Goal: Task Accomplishment & Management: Complete application form

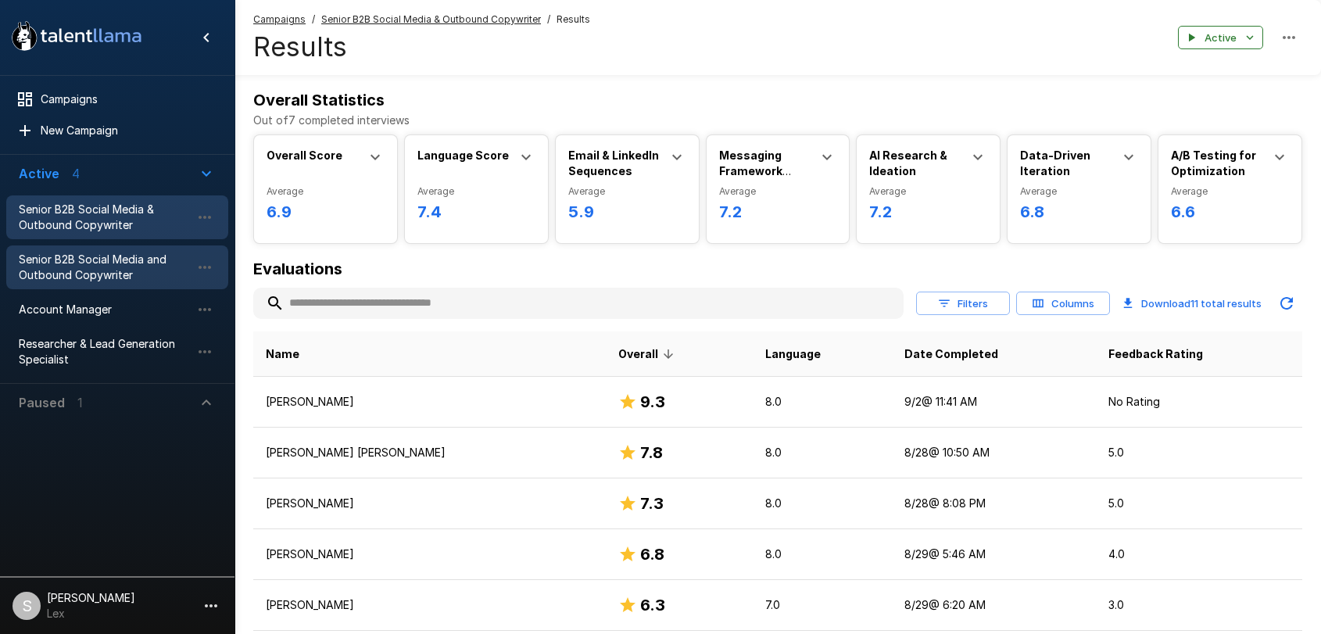
scroll to position [236, 0]
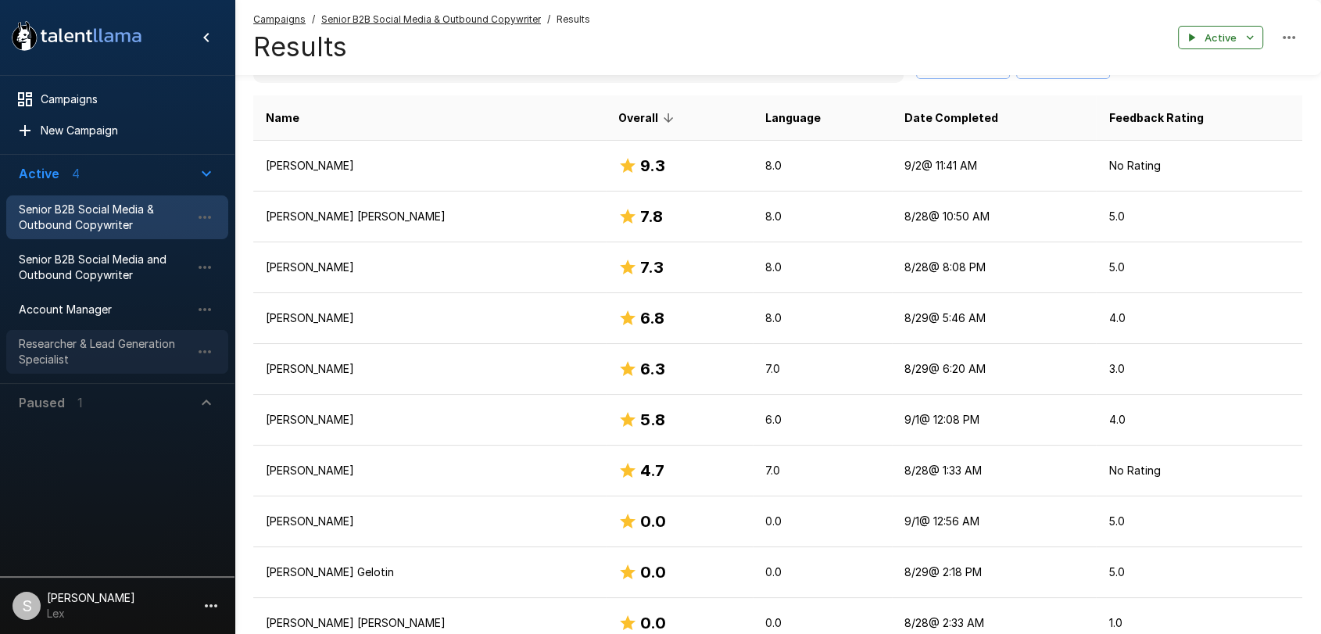
click at [121, 346] on span "Researcher & Lead Generation Specialist" at bounding box center [105, 351] width 172 height 31
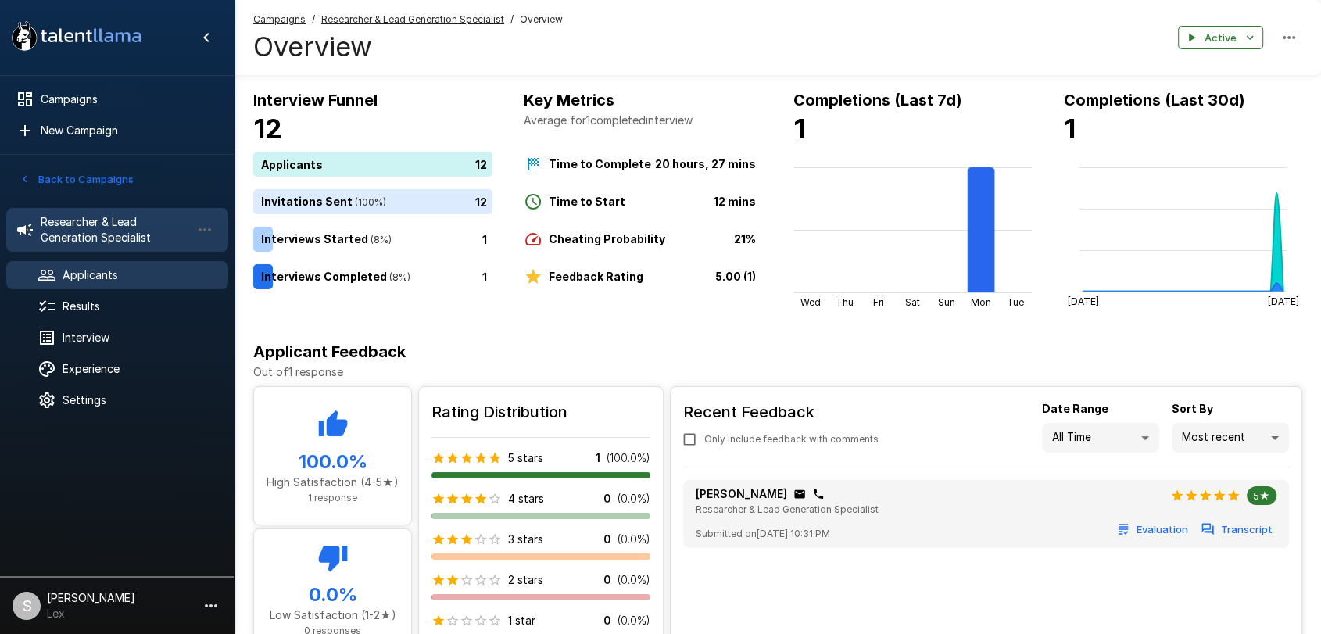
click at [93, 279] on span "Applicants" at bounding box center [139, 275] width 153 height 16
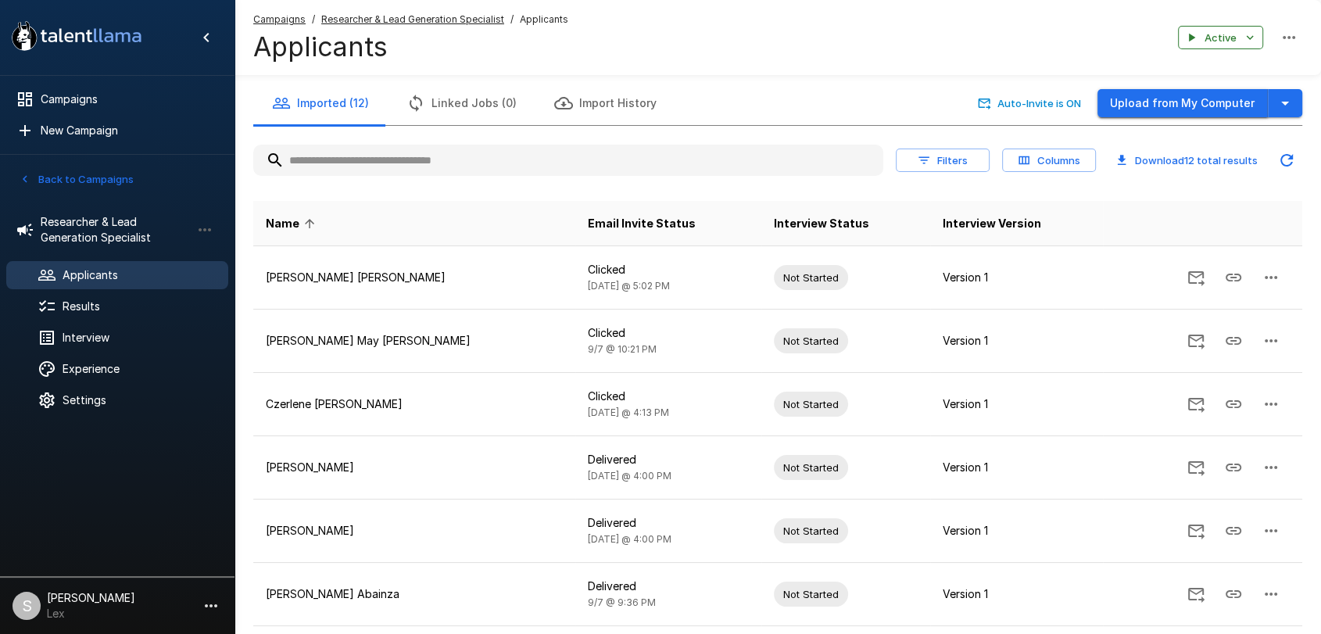
click at [1181, 106] on button "Upload from My Computer" at bounding box center [1183, 103] width 170 height 29
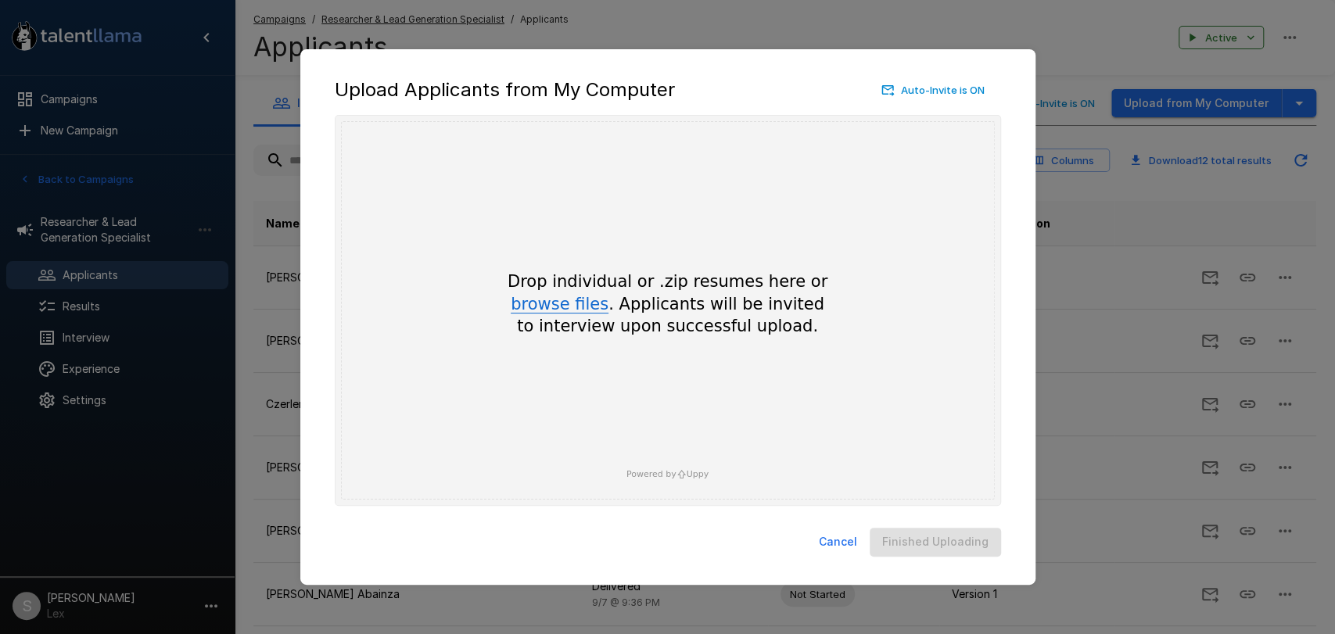
click at [565, 310] on button "browse files" at bounding box center [560, 304] width 98 height 17
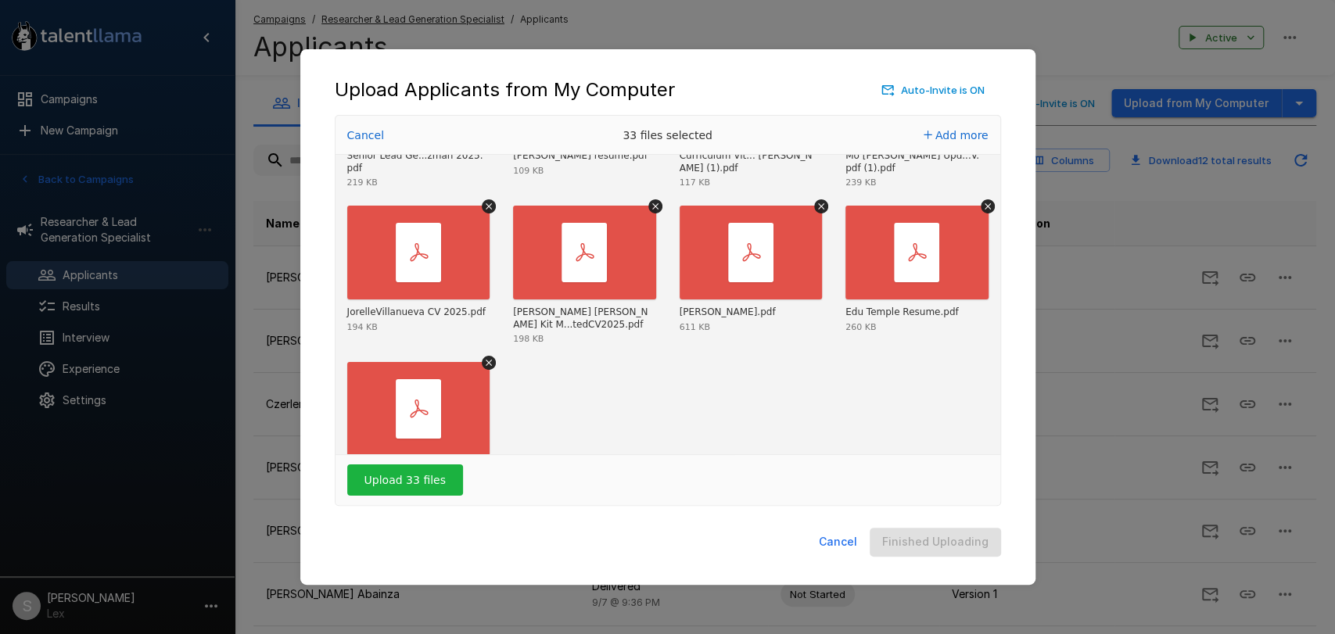
scroll to position [1123, 0]
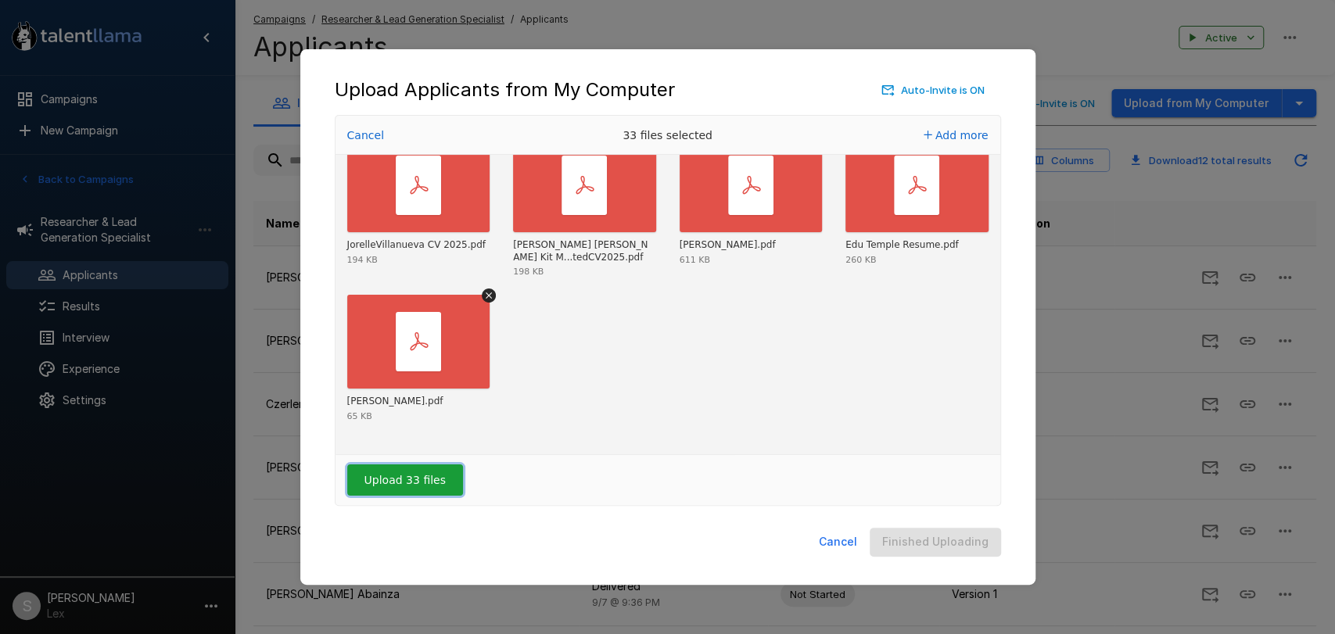
click at [394, 477] on button "Upload 33 files" at bounding box center [405, 479] width 116 height 31
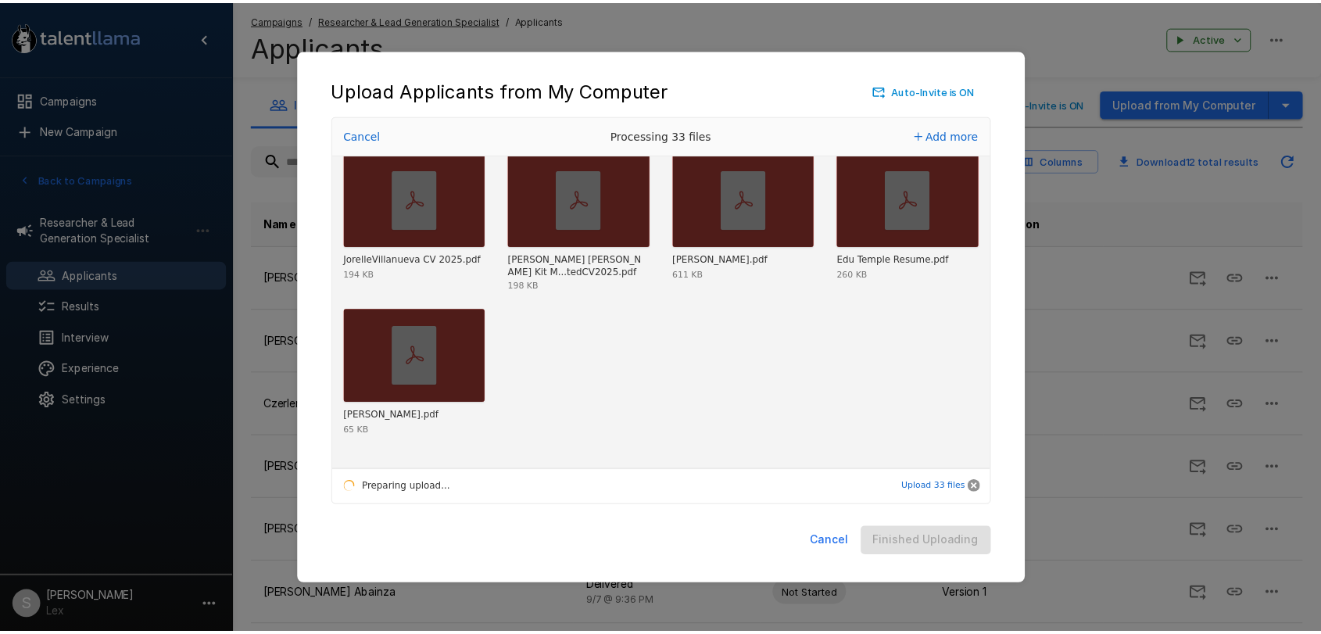
scroll to position [1108, 0]
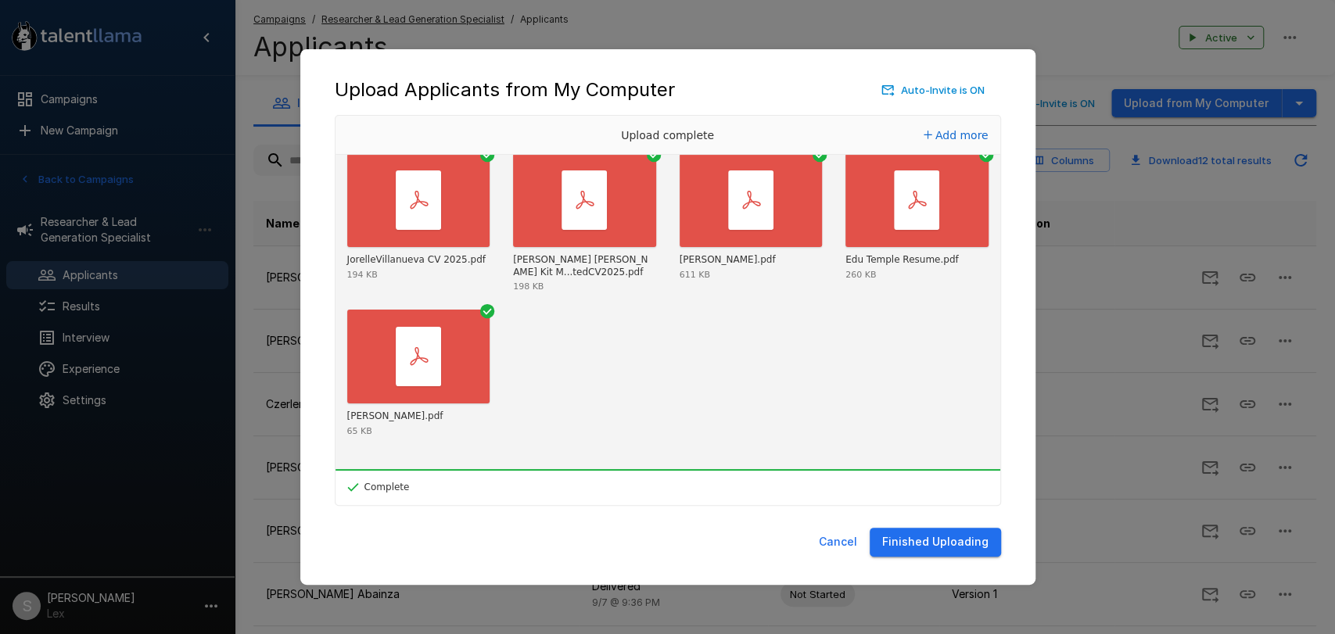
click at [915, 545] on button "Finished Uploading" at bounding box center [934, 542] width 131 height 29
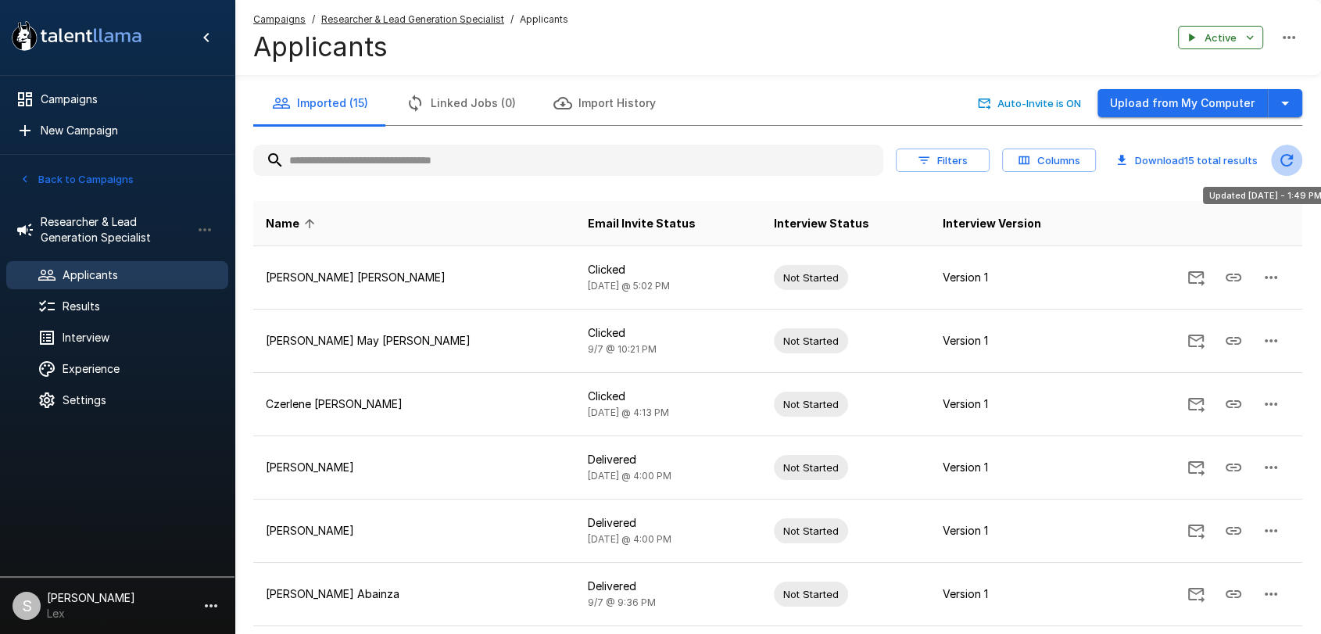
click at [1283, 158] on icon "Updated Today - 1:49 PM" at bounding box center [1286, 160] width 19 height 19
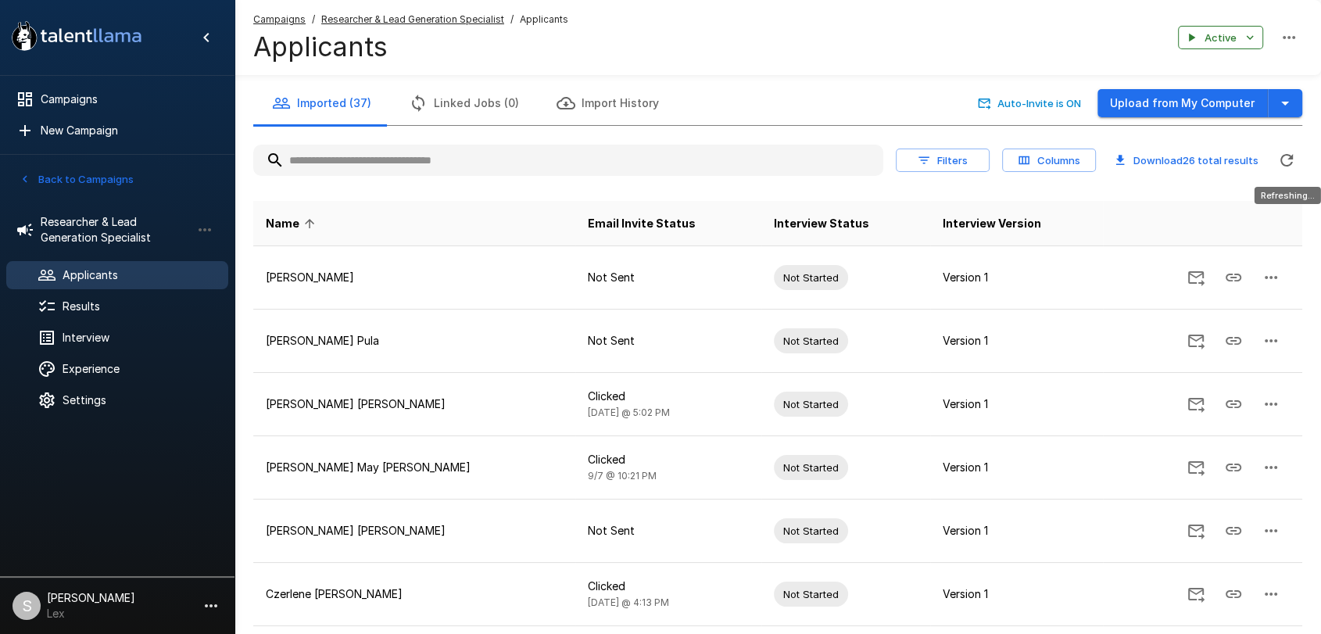
click at [1291, 164] on icon "Refreshing..." at bounding box center [1287, 160] width 13 height 13
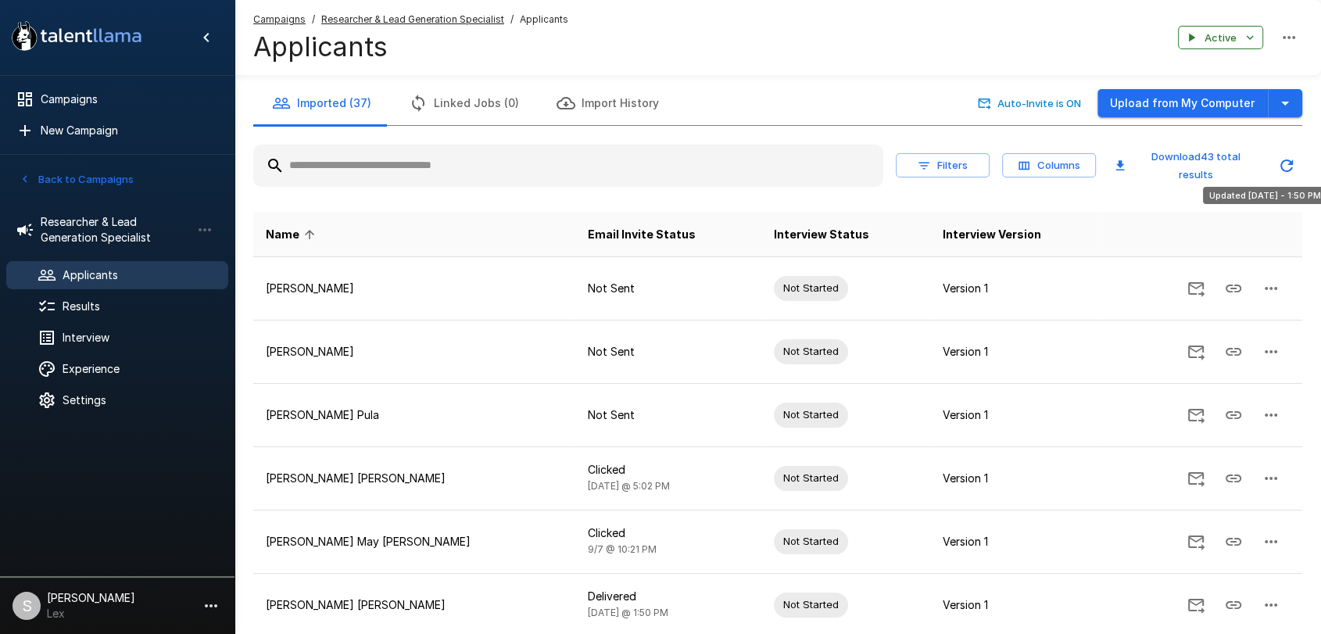
click at [1289, 163] on icon "Updated Today - 1:50 PM" at bounding box center [1286, 165] width 19 height 19
click at [1288, 162] on icon "Updated Today - 1:50 PM" at bounding box center [1286, 165] width 19 height 19
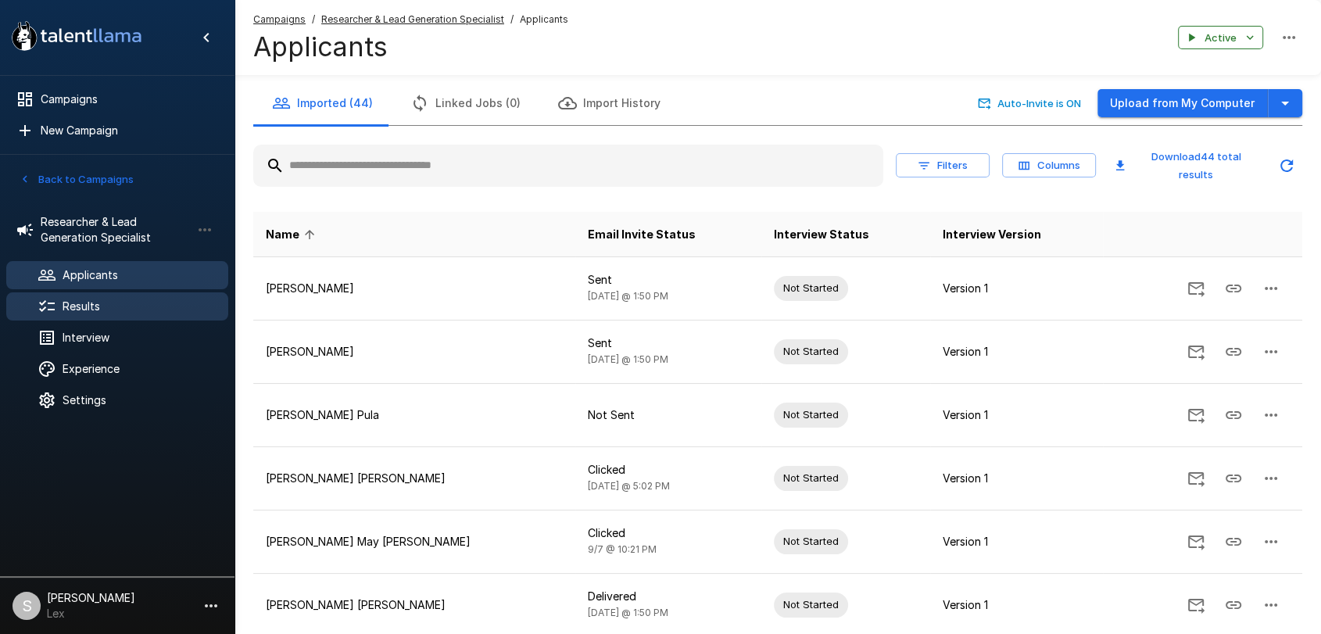
click at [99, 304] on span "Results" at bounding box center [139, 307] width 153 height 16
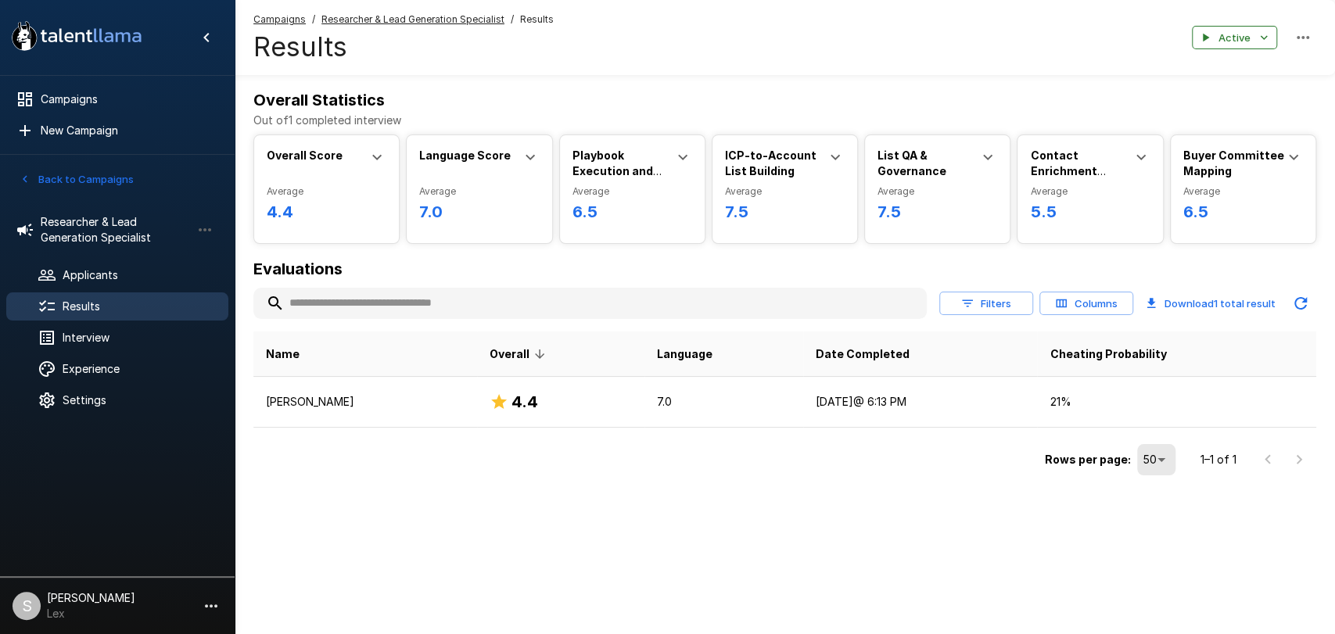
click at [99, 313] on span "Results" at bounding box center [139, 307] width 153 height 16
click at [97, 335] on span "Interview" at bounding box center [139, 338] width 153 height 16
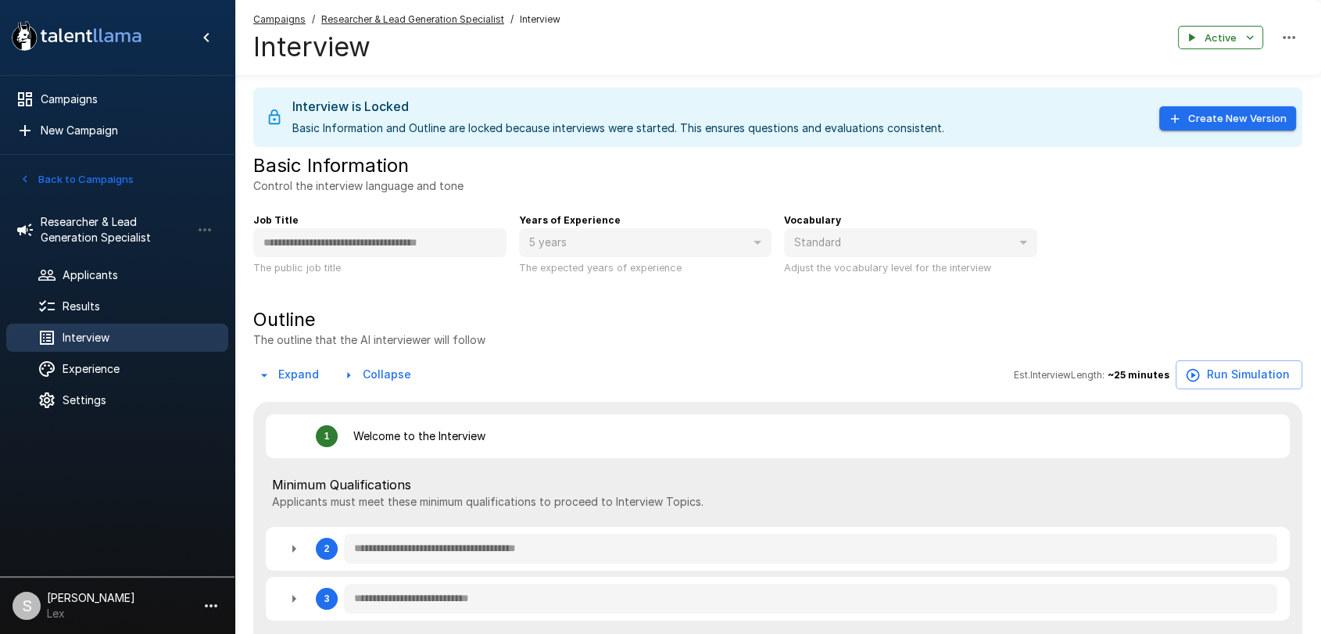
type textarea "*"
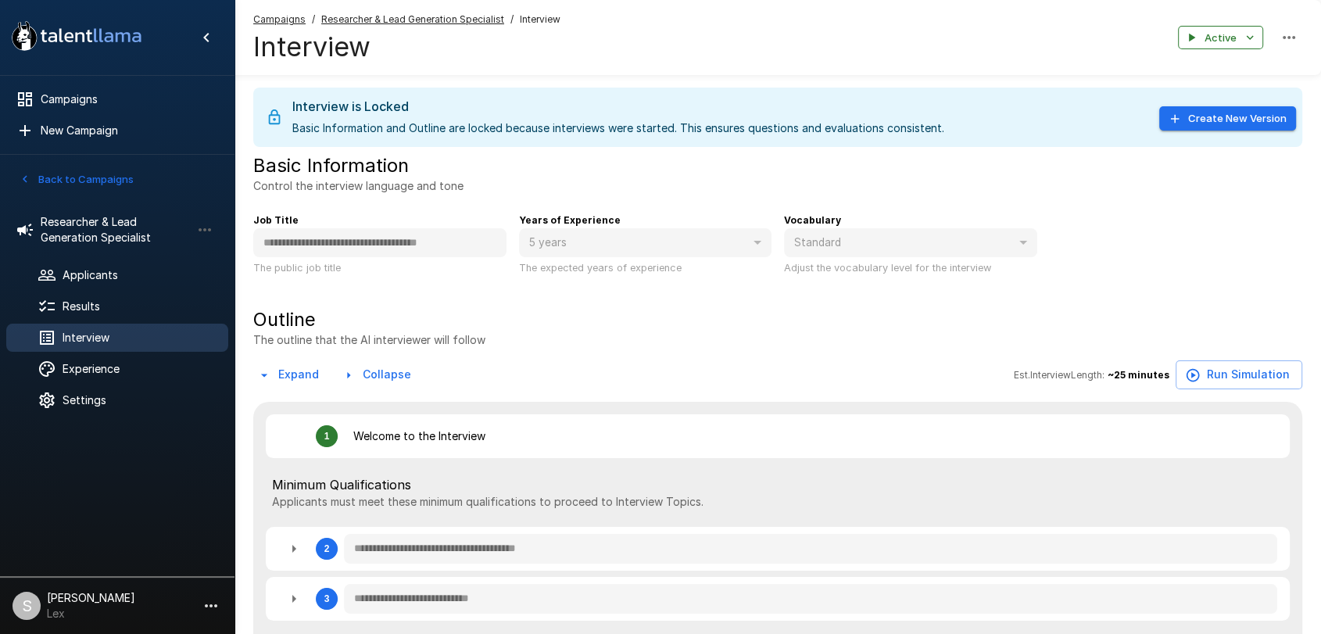
type textarea "*"
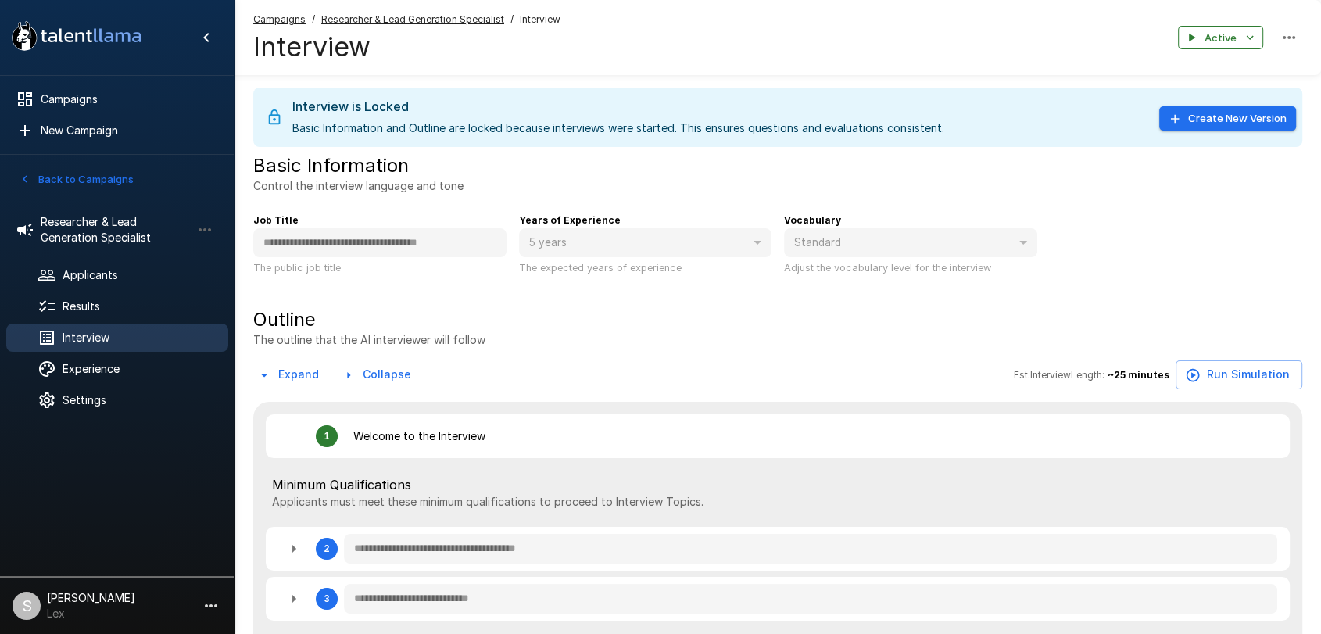
type textarea "*"
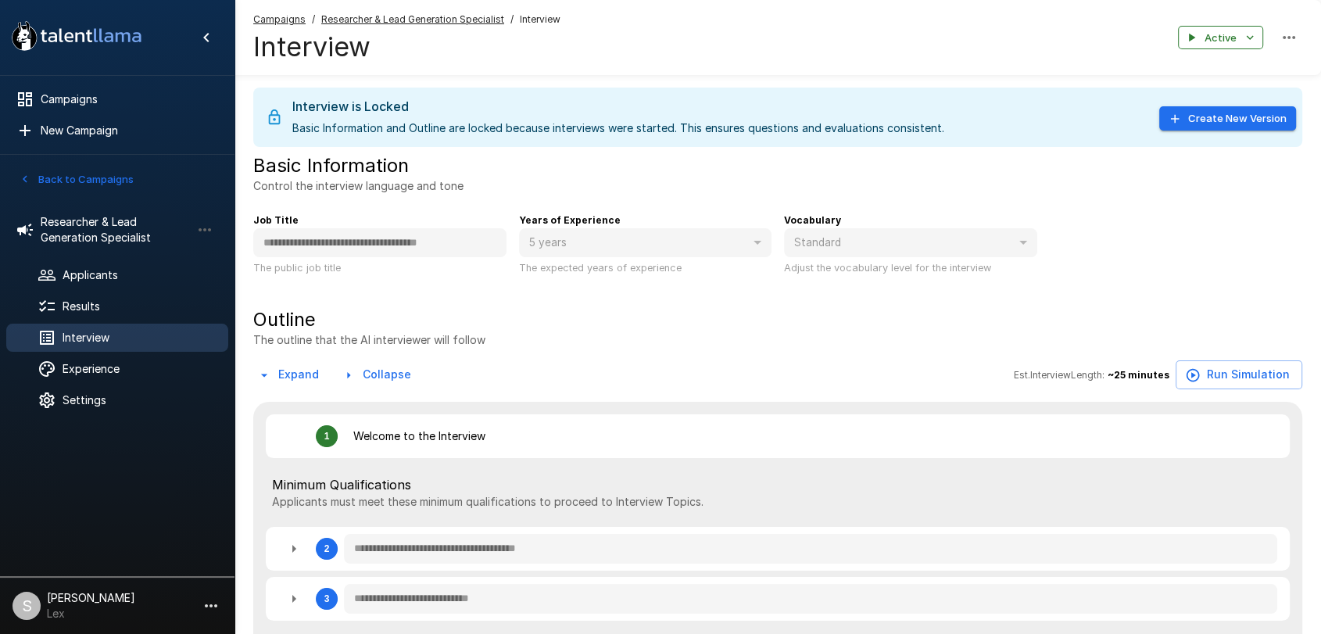
type textarea "*"
click at [95, 310] on span "Results" at bounding box center [139, 307] width 153 height 16
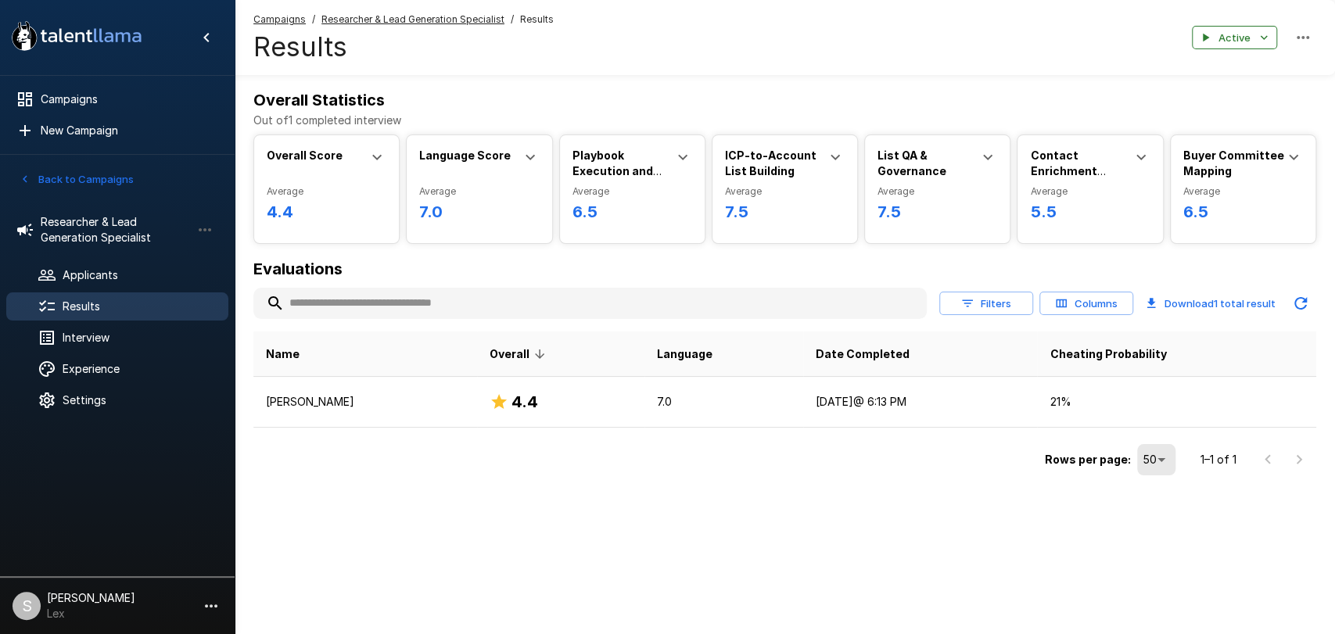
click at [86, 174] on button "Back to Campaigns" at bounding box center [77, 179] width 122 height 24
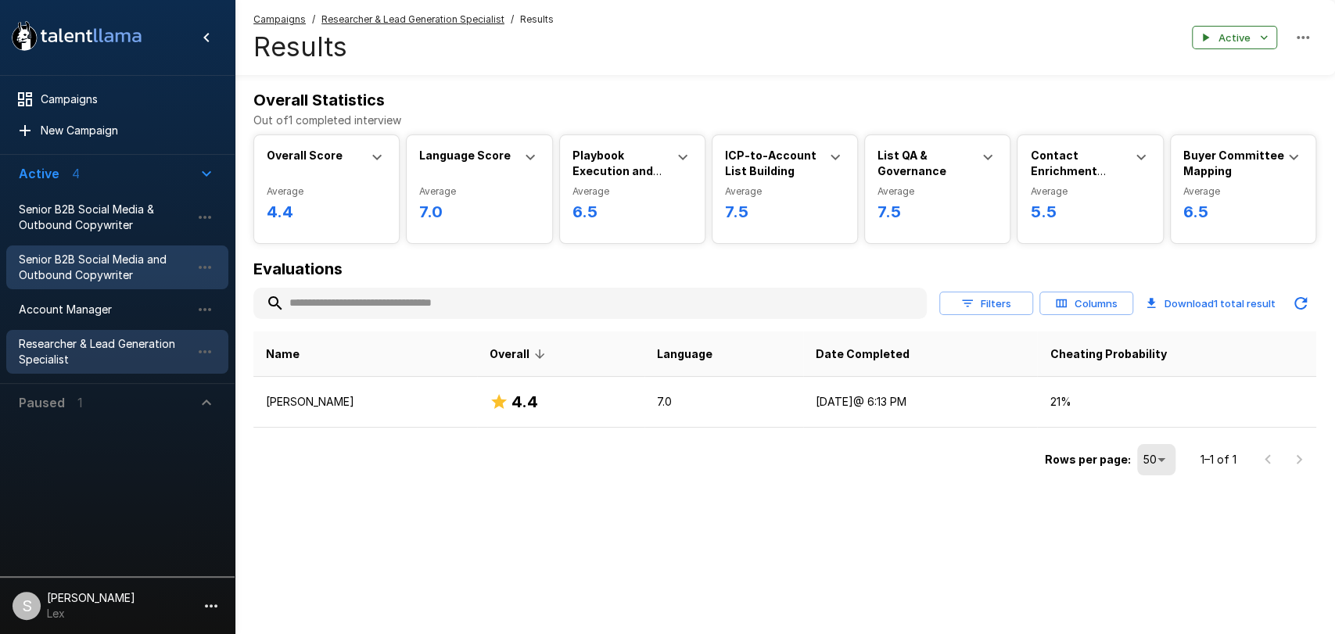
click at [88, 252] on span "Senior B2B Social Media and Outbound Copywriter" at bounding box center [105, 267] width 172 height 31
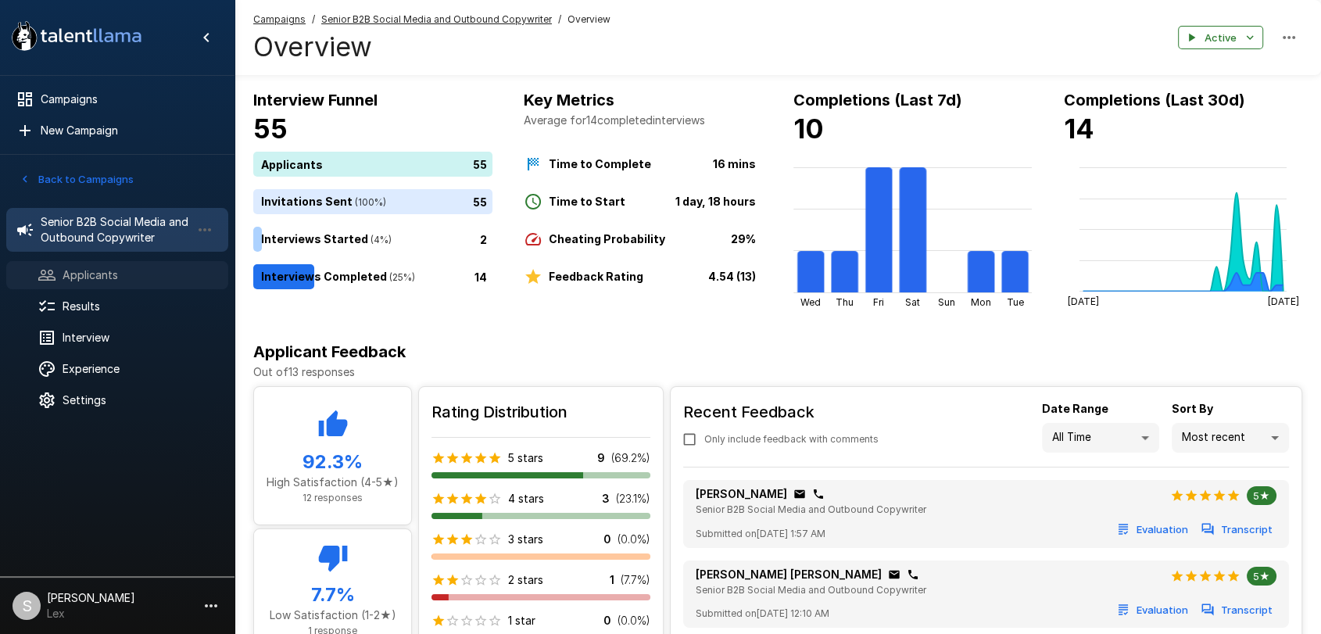
click at [102, 275] on span "Applicants" at bounding box center [139, 275] width 153 height 16
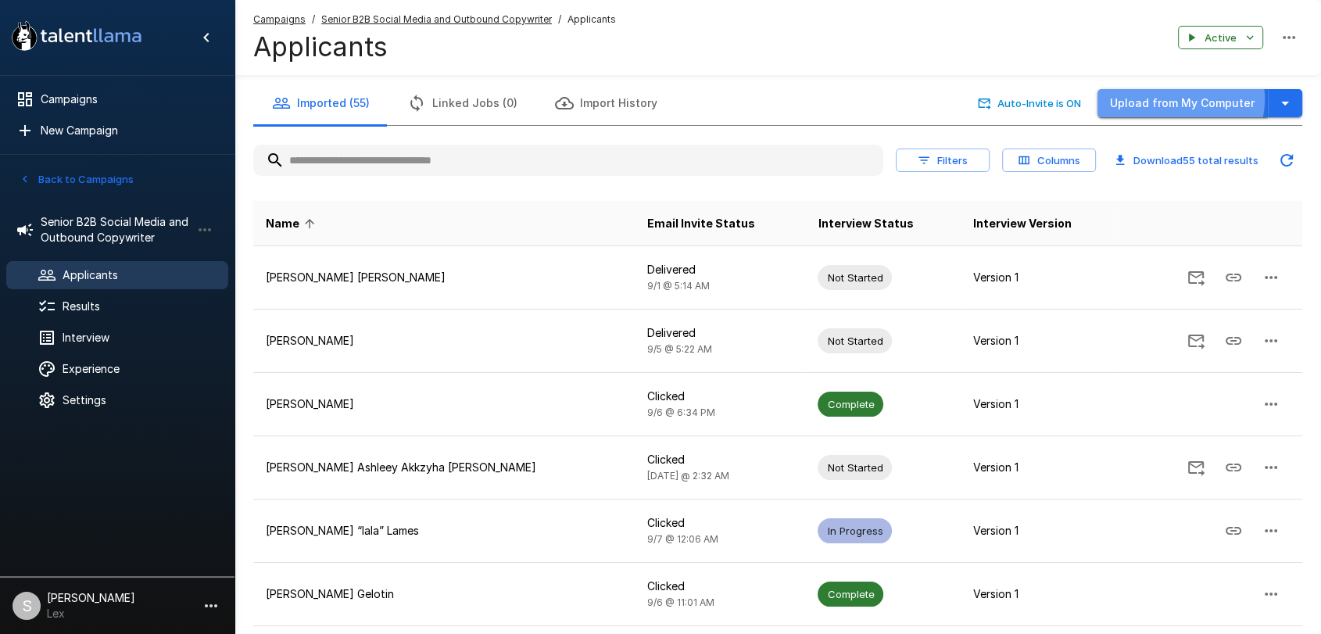
click at [1175, 99] on button "Upload from My Computer" at bounding box center [1183, 103] width 170 height 29
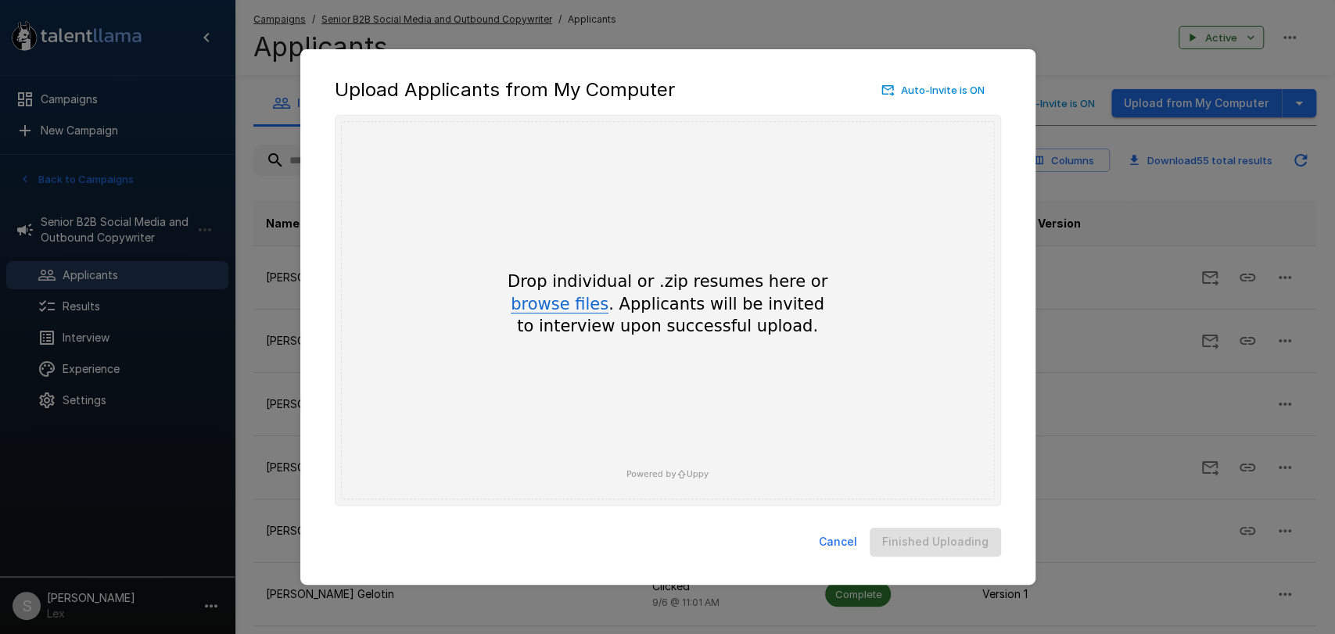
click at [550, 302] on button "browse files" at bounding box center [560, 304] width 98 height 17
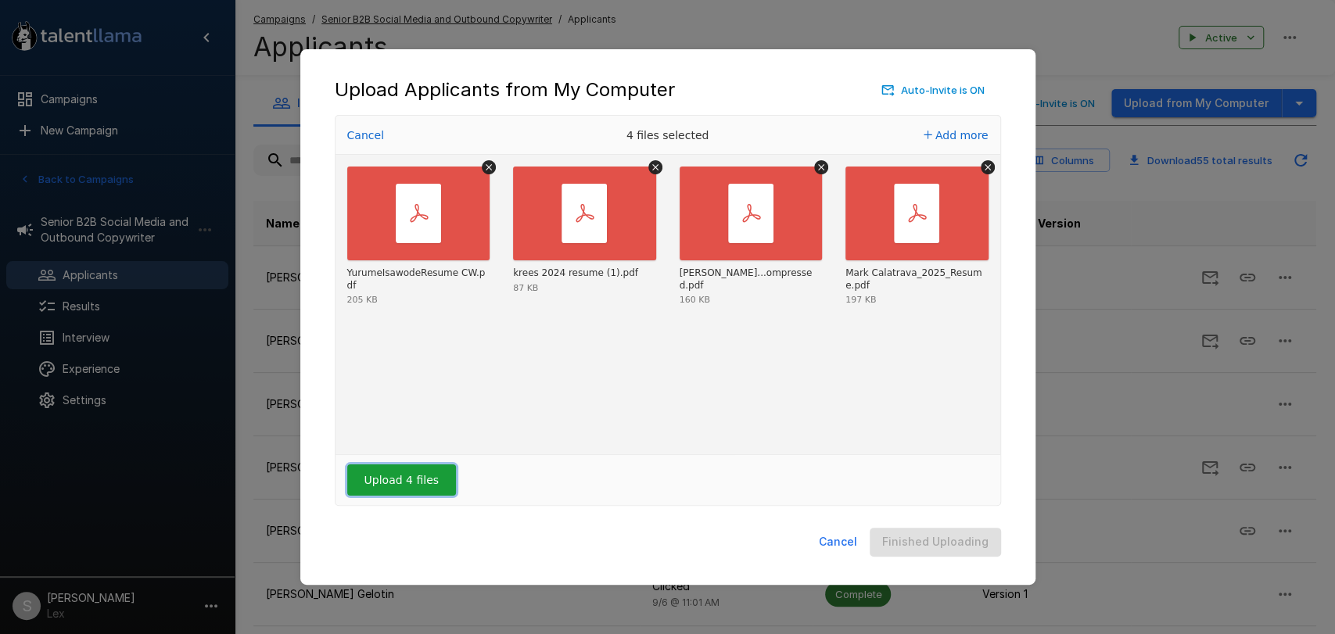
click at [415, 480] on button "Upload 4 files" at bounding box center [401, 479] width 109 height 31
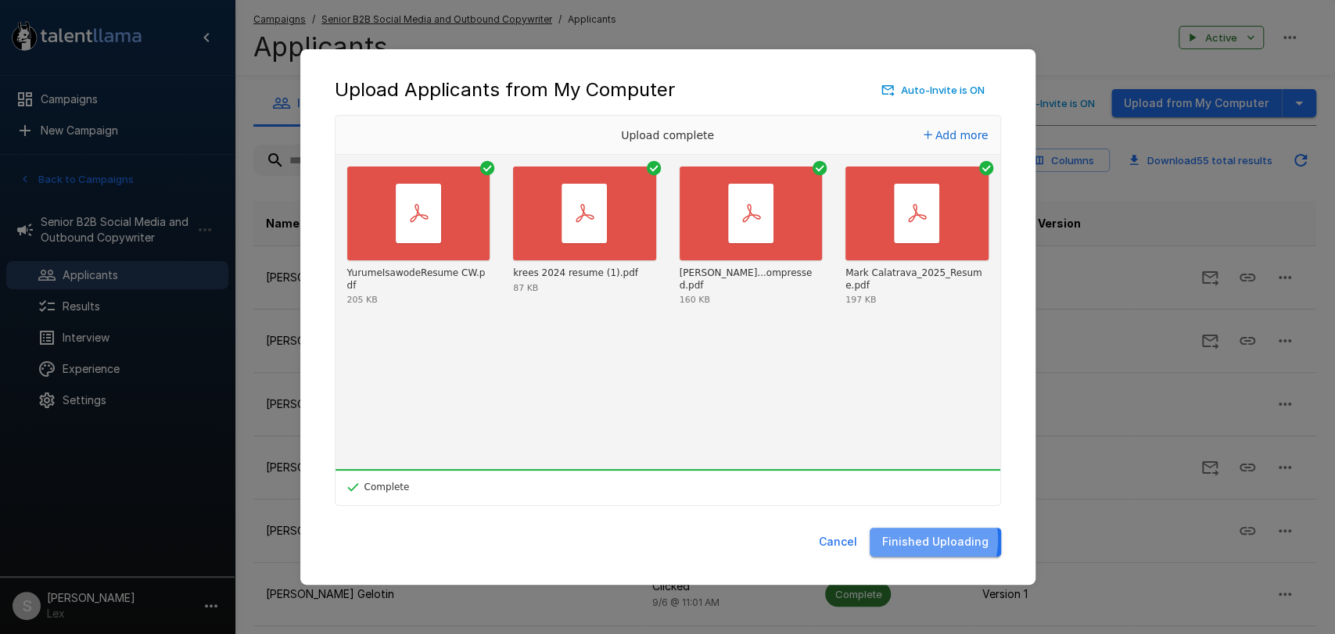
click at [926, 540] on button "Finished Uploading" at bounding box center [934, 542] width 131 height 29
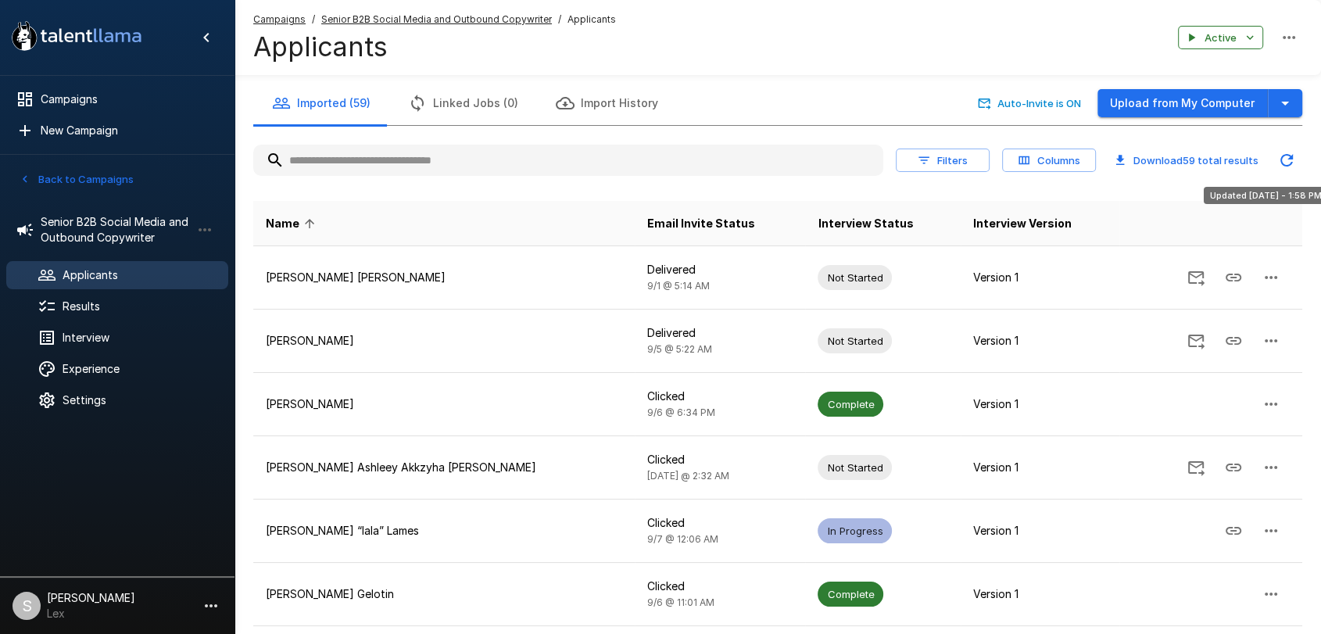
click at [1293, 160] on icon "Updated Today - 1:58 PM" at bounding box center [1286, 160] width 19 height 19
click at [1291, 155] on icon "Updated Today - 1:58 PM" at bounding box center [1286, 160] width 19 height 19
click at [1278, 156] on icon "Updated Today - 1:58 PM" at bounding box center [1286, 160] width 19 height 19
click at [1281, 162] on icon "Updated Today - 1:58 PM" at bounding box center [1287, 160] width 13 height 13
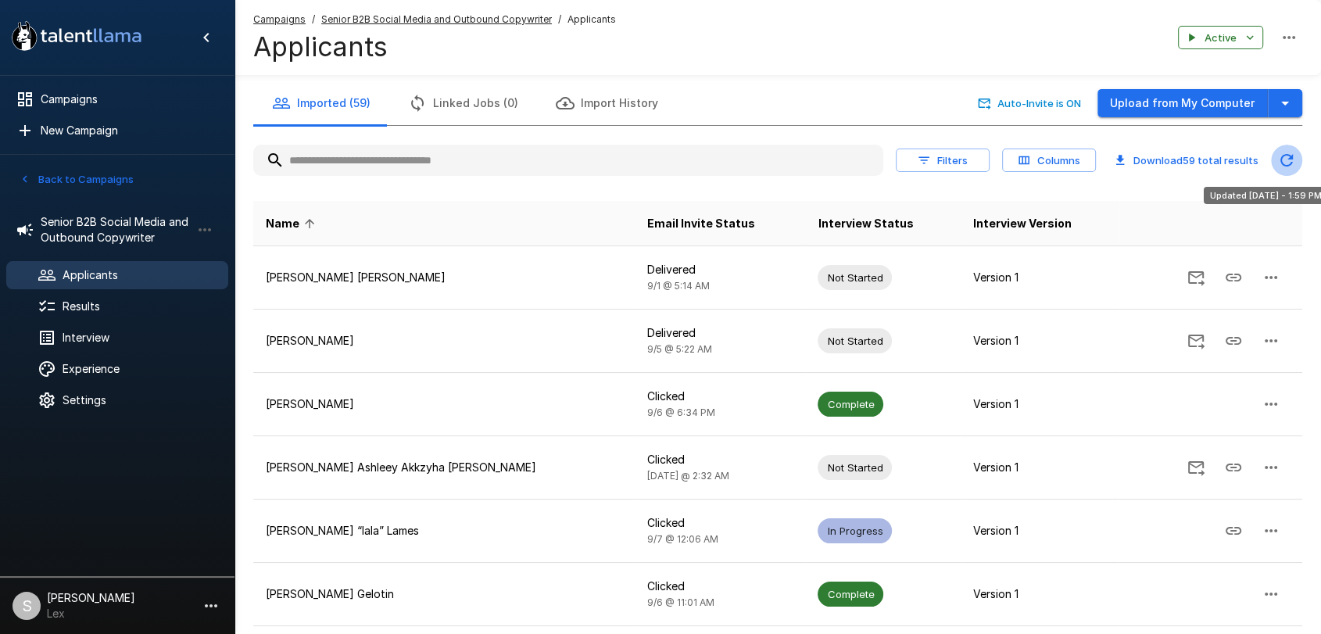
click at [1280, 162] on icon "Updated Today - 1:59 PM" at bounding box center [1286, 160] width 19 height 19
click at [71, 308] on span "Results" at bounding box center [139, 307] width 153 height 16
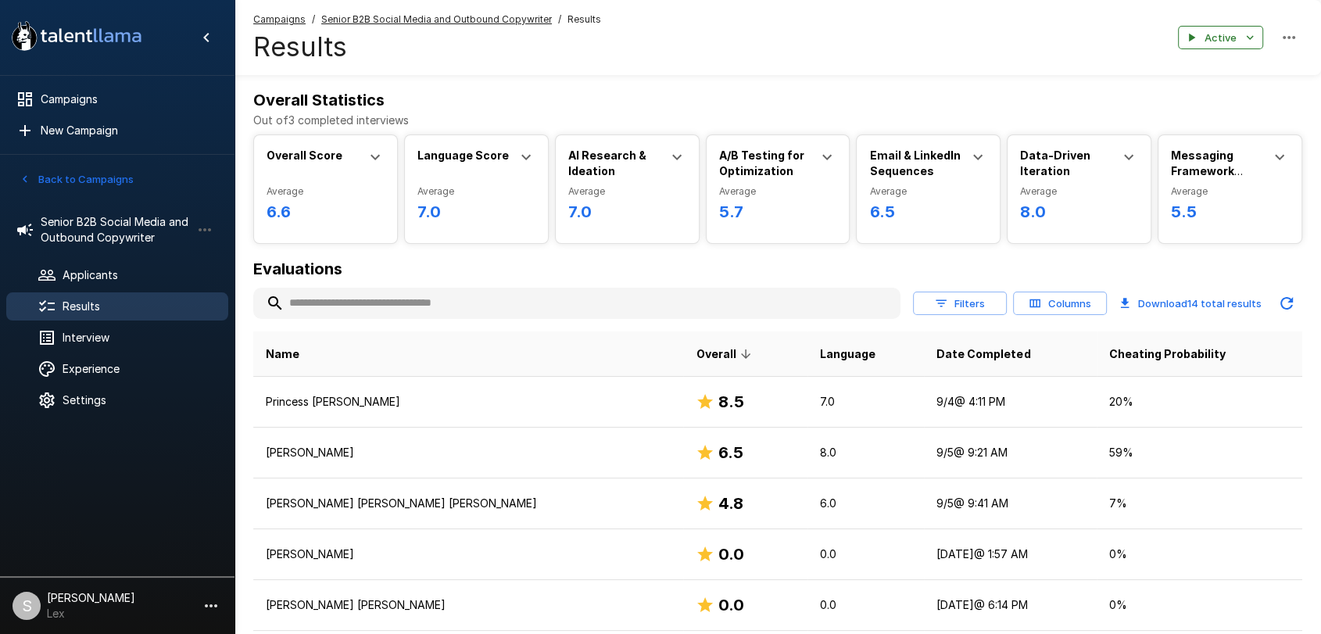
click at [66, 177] on button "Back to Campaigns" at bounding box center [77, 179] width 122 height 24
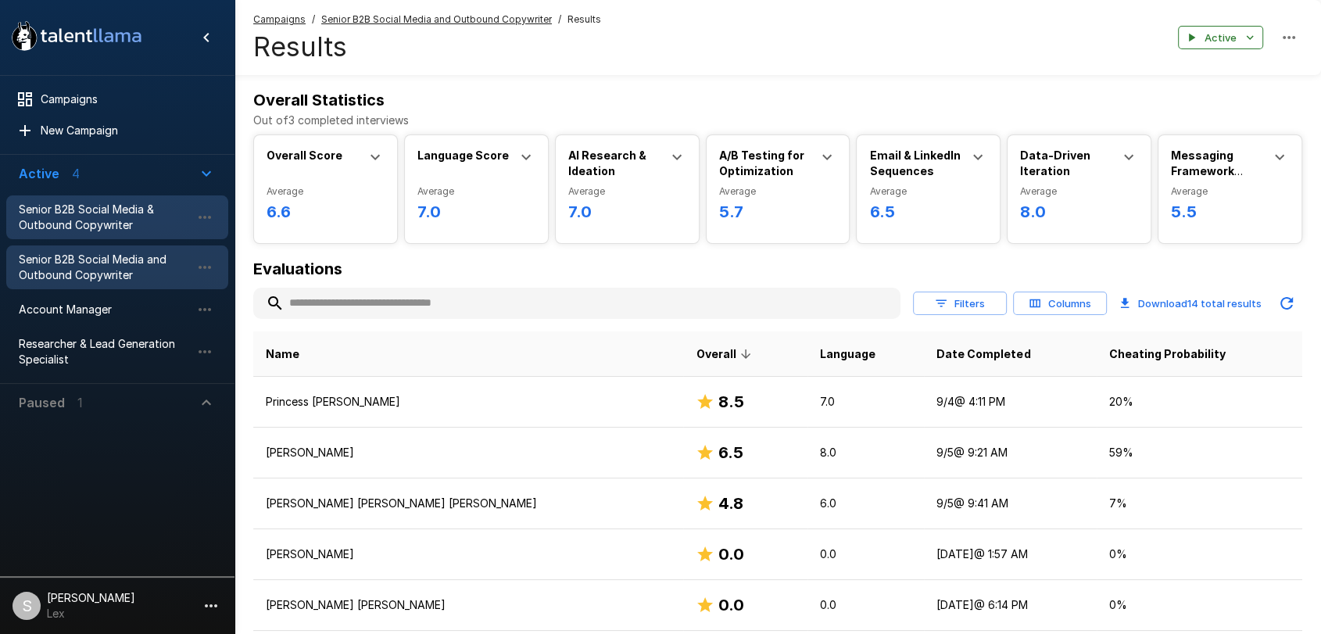
click at [71, 207] on span "Senior B2B Social Media & Outbound Copywriter" at bounding box center [105, 217] width 172 height 31
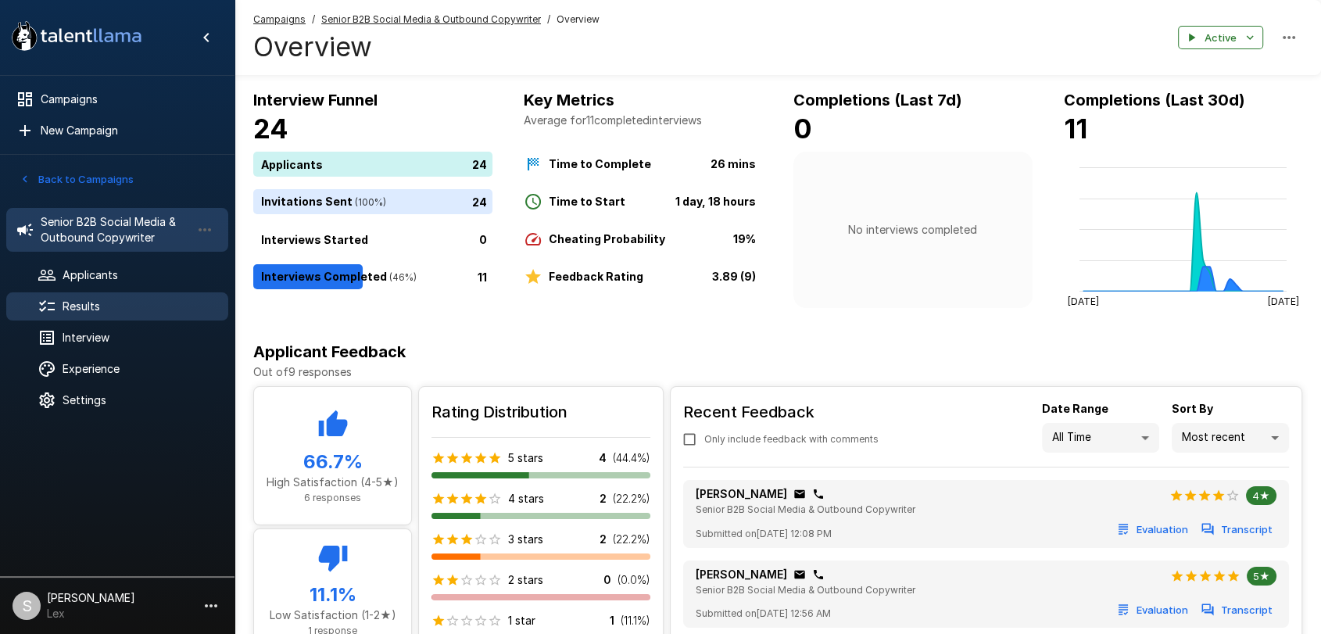
click at [66, 308] on span "Results" at bounding box center [139, 307] width 153 height 16
